Goal: Check status: Check status

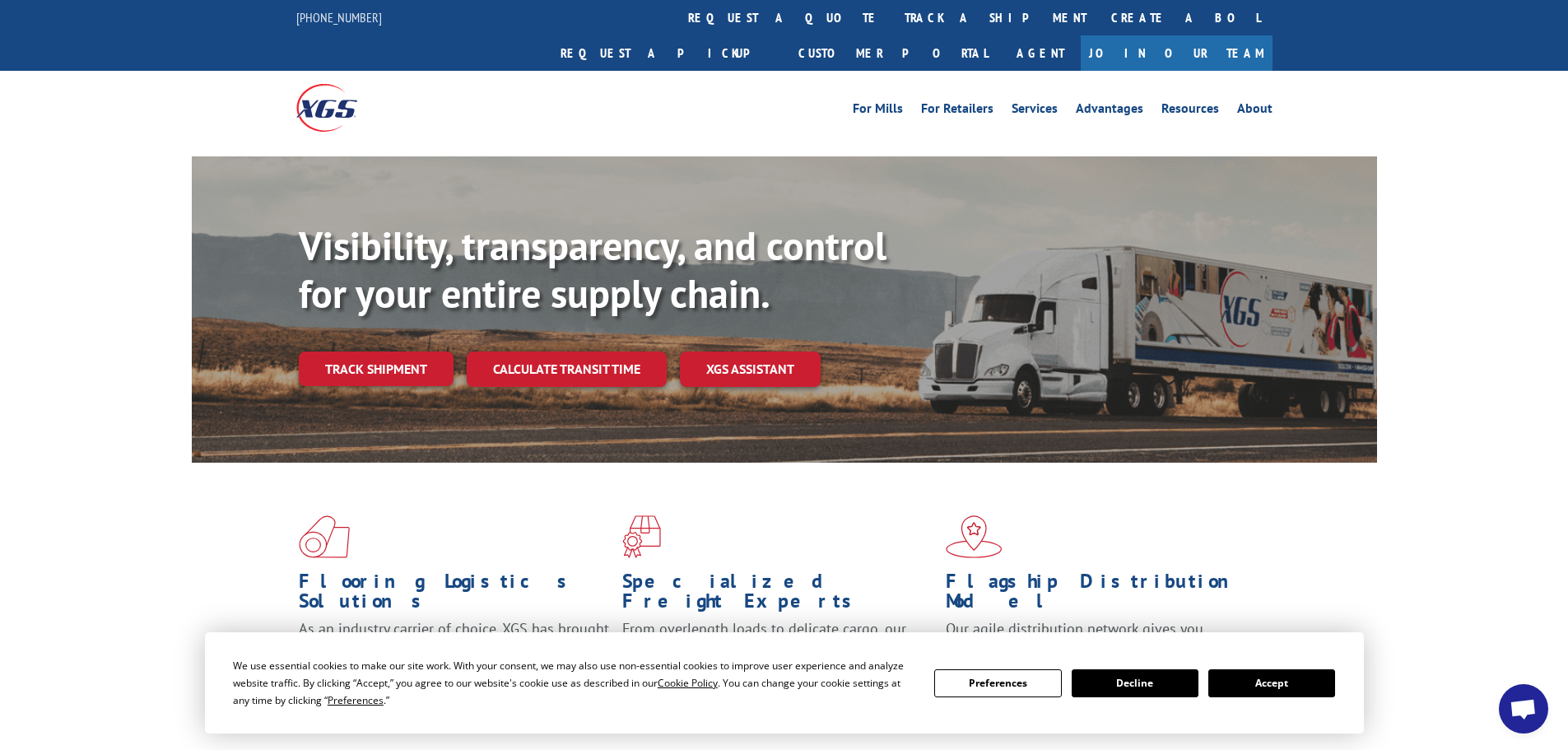
drag, startPoint x: 733, startPoint y: 18, endPoint x: 724, endPoint y: 10, distance: 12.0
click at [892, 17] on link "track a shipment" at bounding box center [995, 17] width 207 height 35
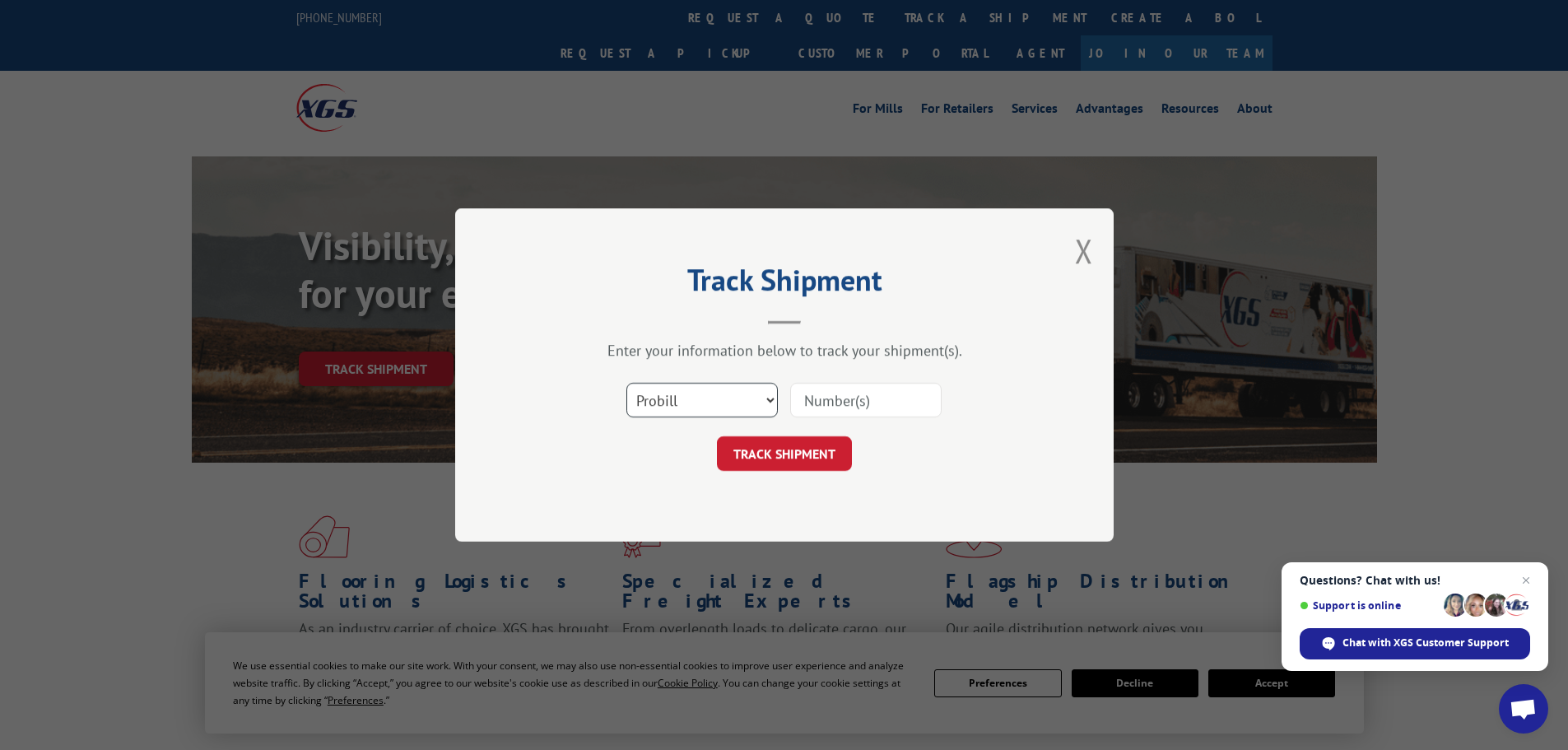
click at [719, 397] on select "Select category... Probill BOL PO" at bounding box center [702, 400] width 152 height 35
select select "bol"
click at [627, 383] on select "Select category... Probill BOL PO" at bounding box center [702, 400] width 152 height 35
click at [873, 402] on input at bounding box center [866, 400] width 152 height 35
paste input "407616-01"
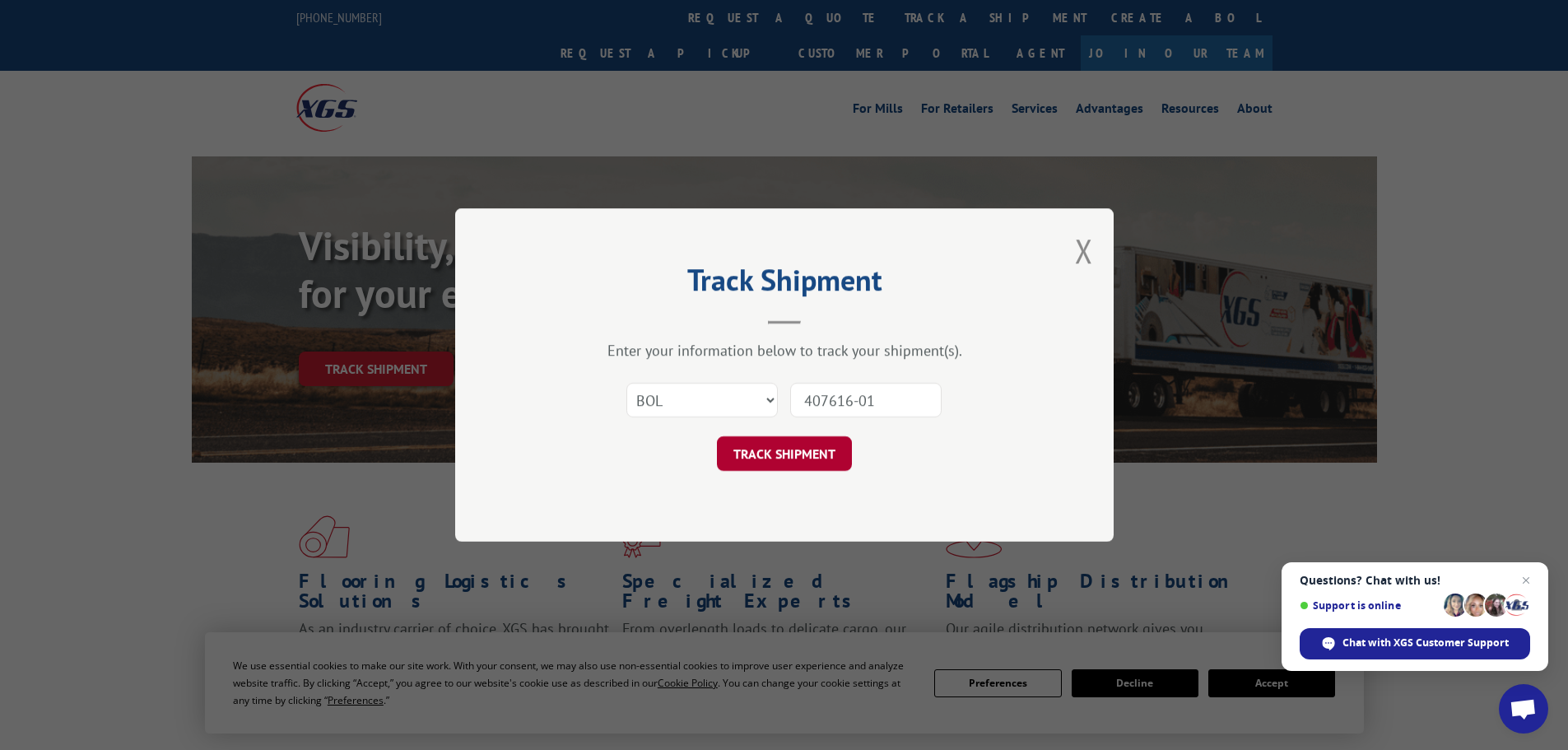
type input "407616-01"
click at [780, 453] on button "TRACK SHIPMENT" at bounding box center [784, 454] width 135 height 35
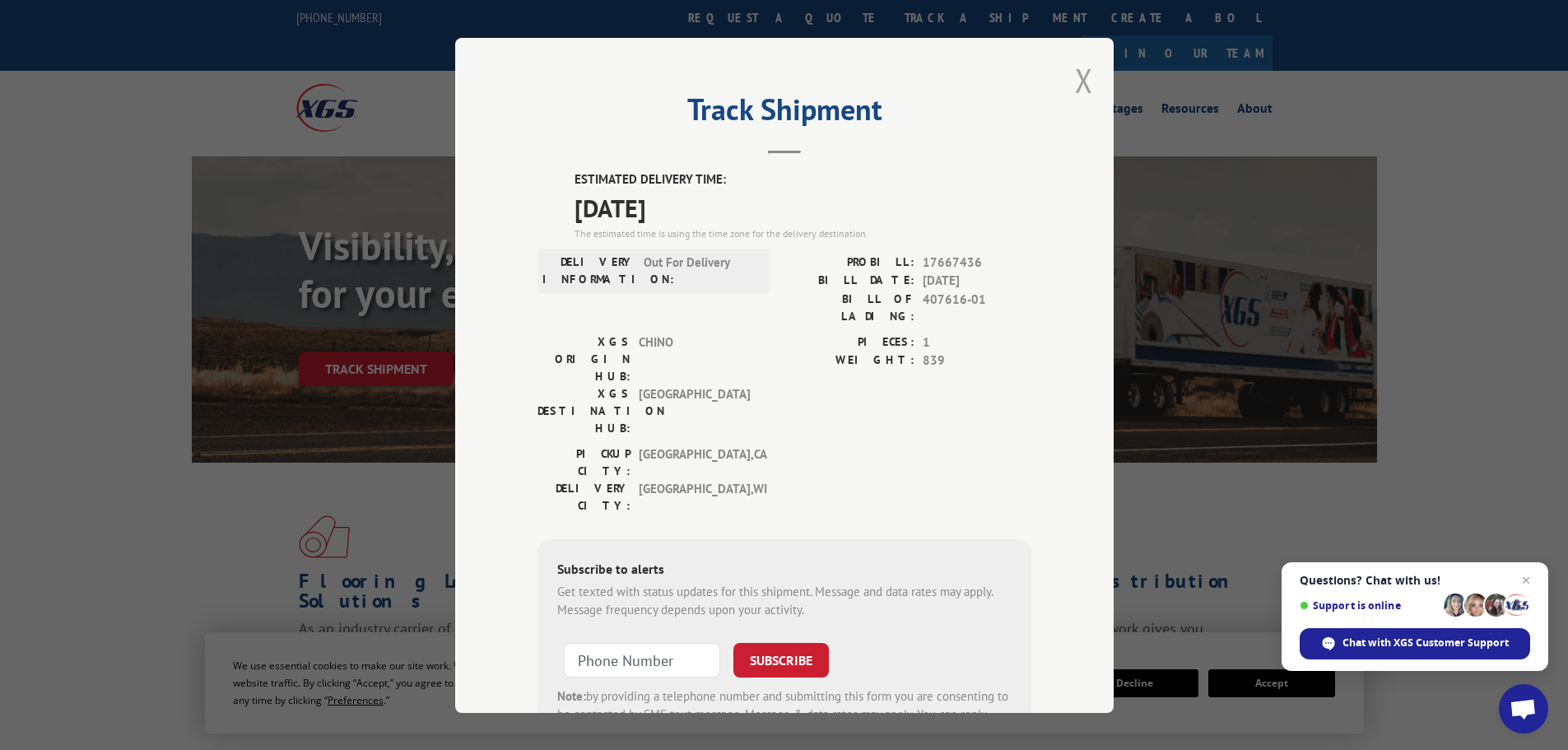
click at [1078, 73] on button "Close modal" at bounding box center [1083, 80] width 18 height 44
